Goal: Information Seeking & Learning: Learn about a topic

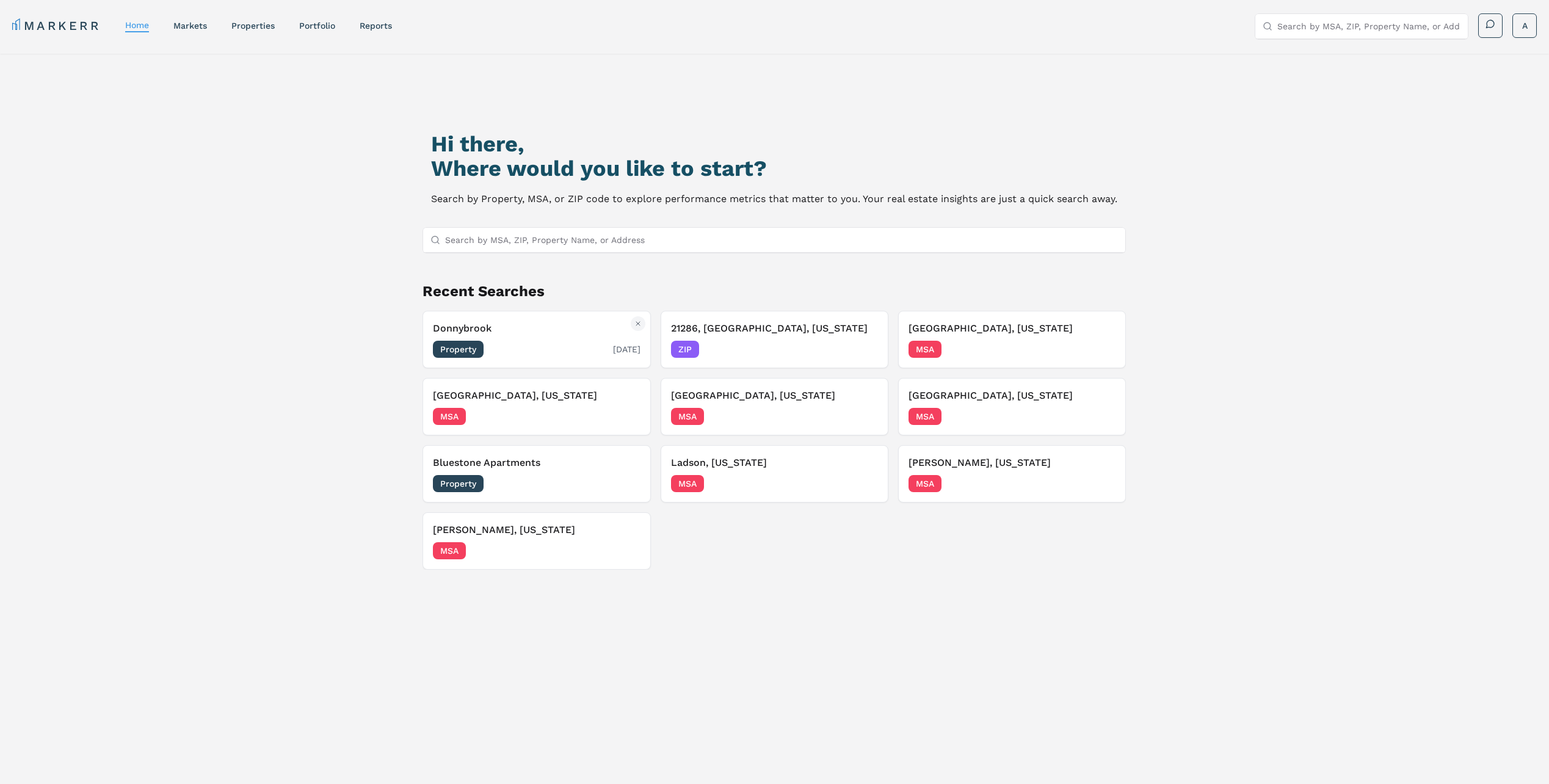
click at [480, 338] on div "Donnybrook Property [DATE]" at bounding box center [537, 338] width 207 height 36
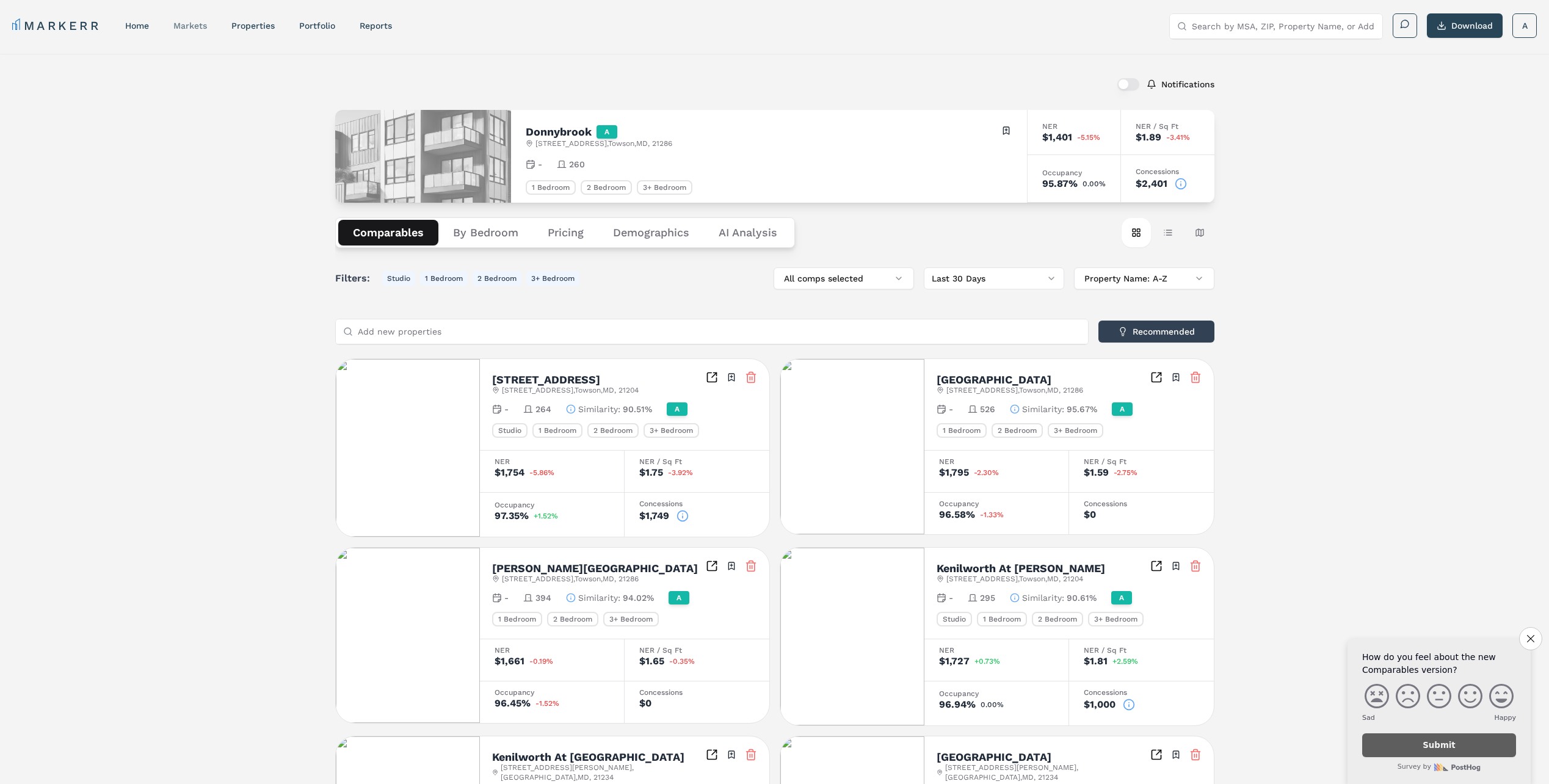
click at [187, 31] on div "markets" at bounding box center [190, 25] width 33 height 12
click at [183, 23] on link "markets" at bounding box center [190, 25] width 33 height 10
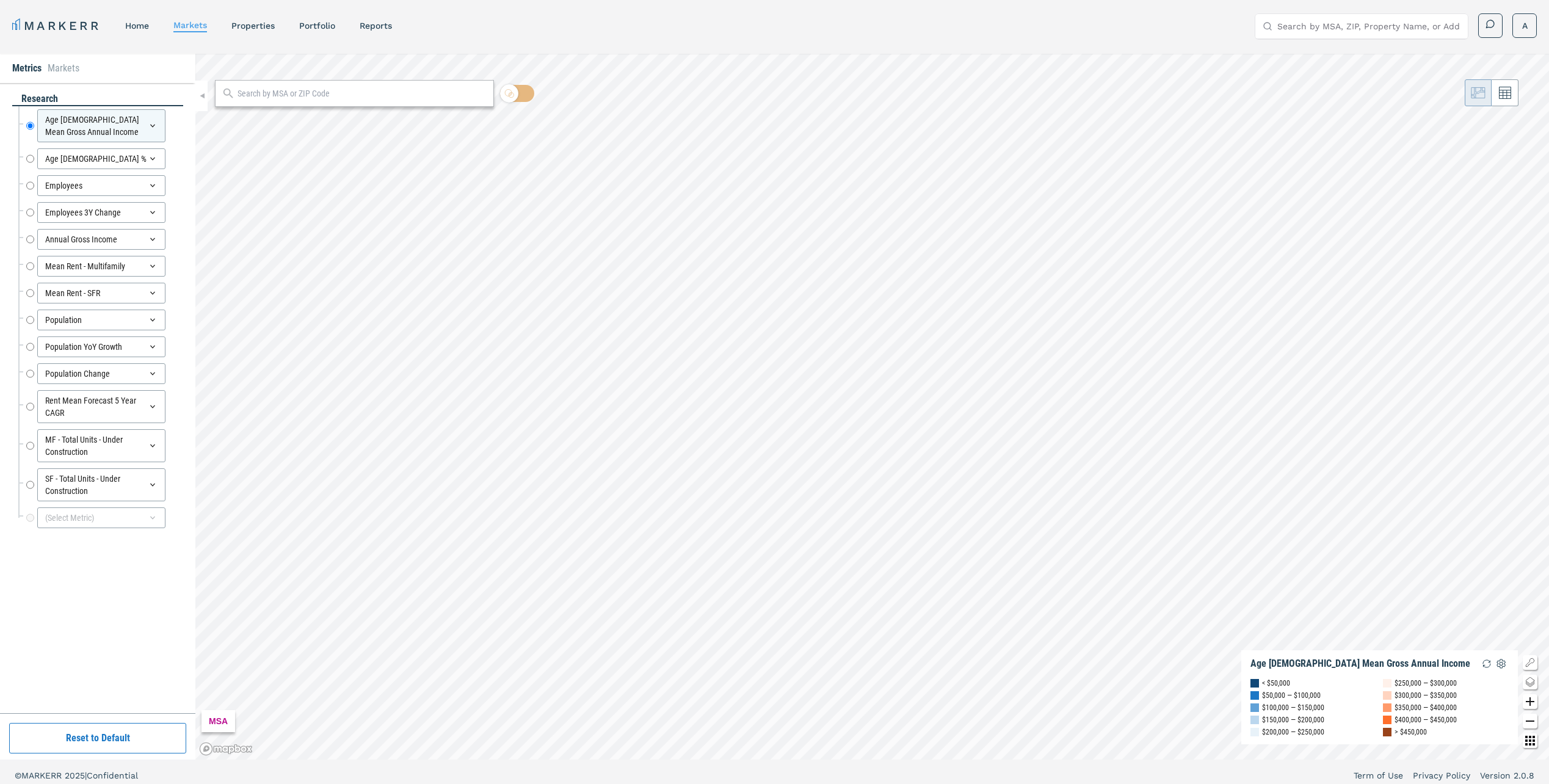
click at [294, 93] on input "text" at bounding box center [362, 93] width 249 height 13
type input "[PERSON_NAME]"
click at [247, 130] on span "[GEOGRAPHIC_DATA], [US_STATE] MSA" at bounding box center [354, 120] width 279 height 19
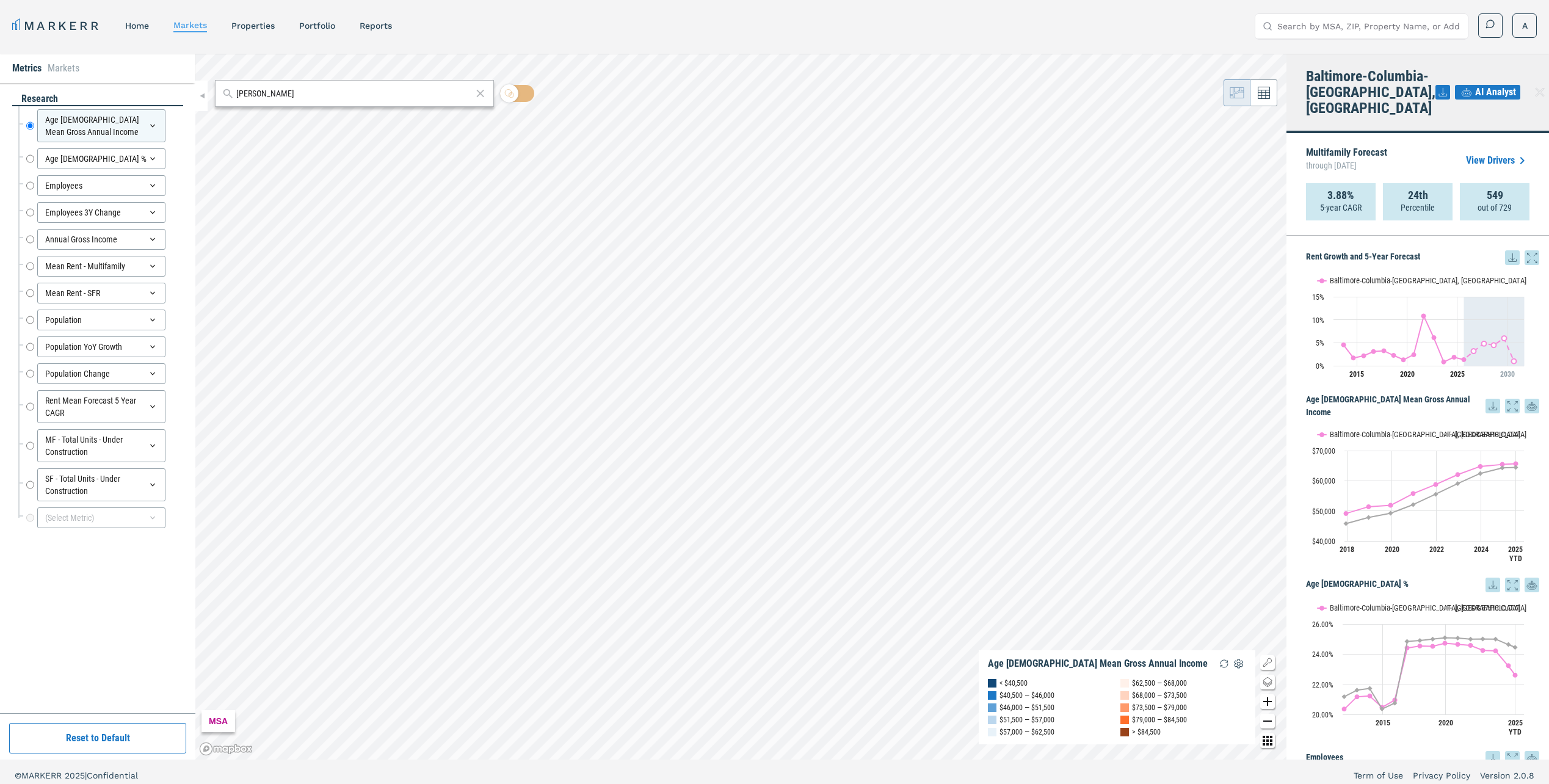
click at [284, 97] on input "[PERSON_NAME]" at bounding box center [354, 93] width 236 height 13
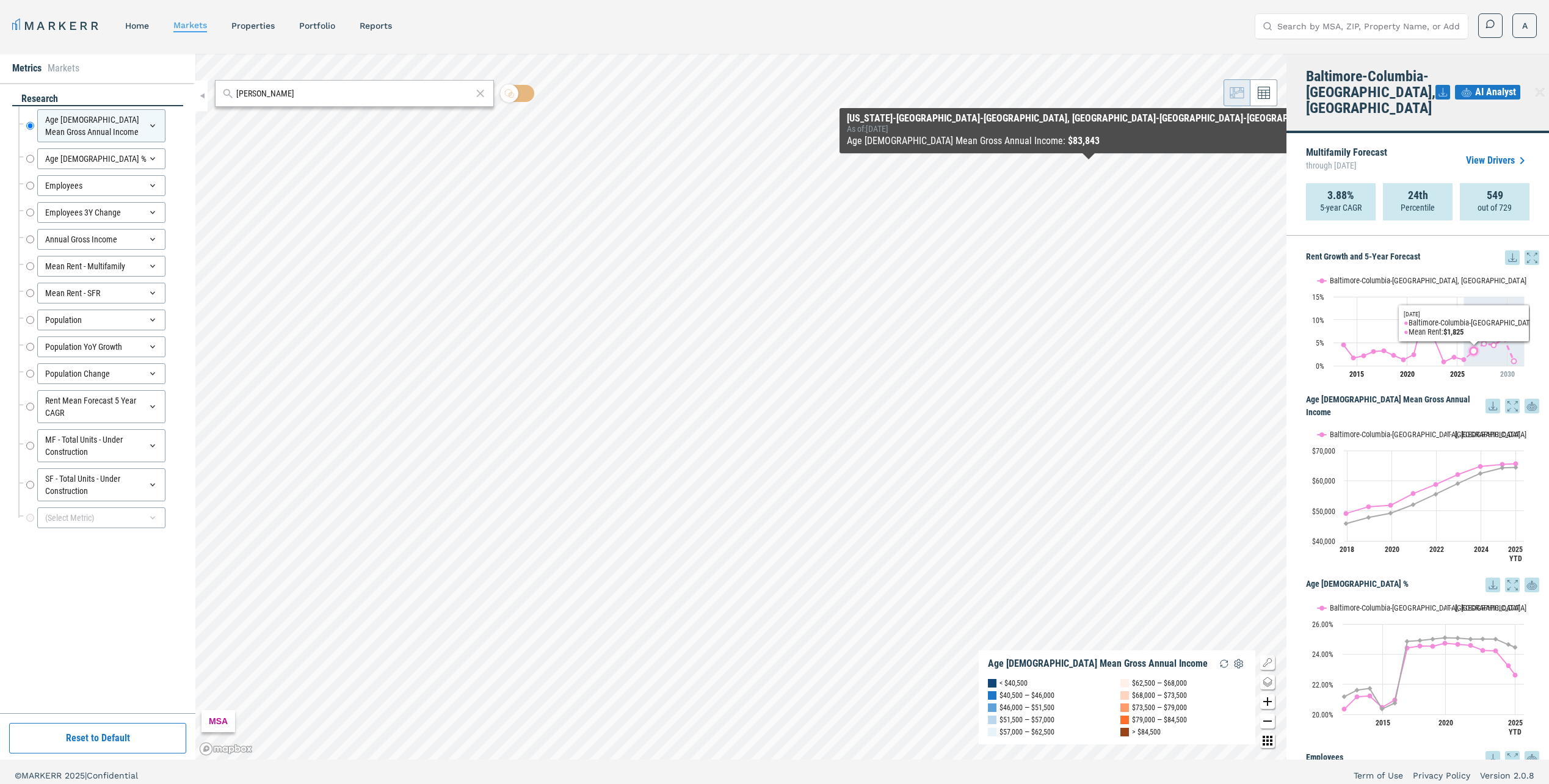
click at [1471, 352] on icon "Saturday, 29 Aug, 20:00, 3.18. Baltimore-Columbia-Towson, MD." at bounding box center [1473, 350] width 7 height 7
